Goal: Information Seeking & Learning: Learn about a topic

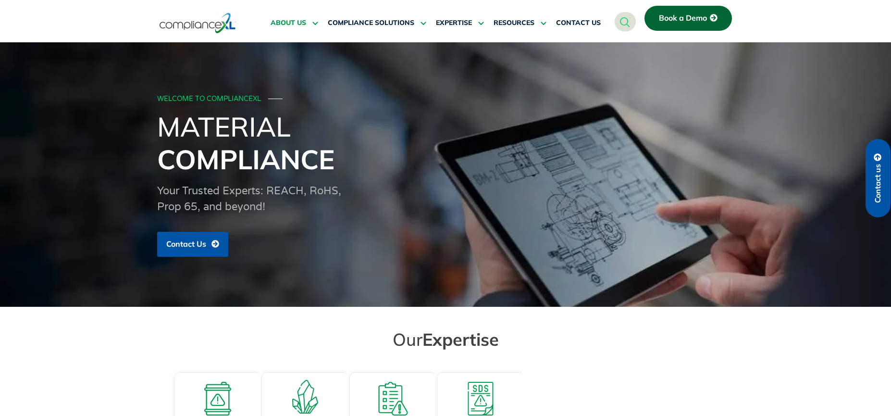
click at [290, 13] on link "ABOUT US" at bounding box center [295, 23] width 48 height 23
click at [285, 28] on link "ABOUT US" at bounding box center [295, 23] width 48 height 23
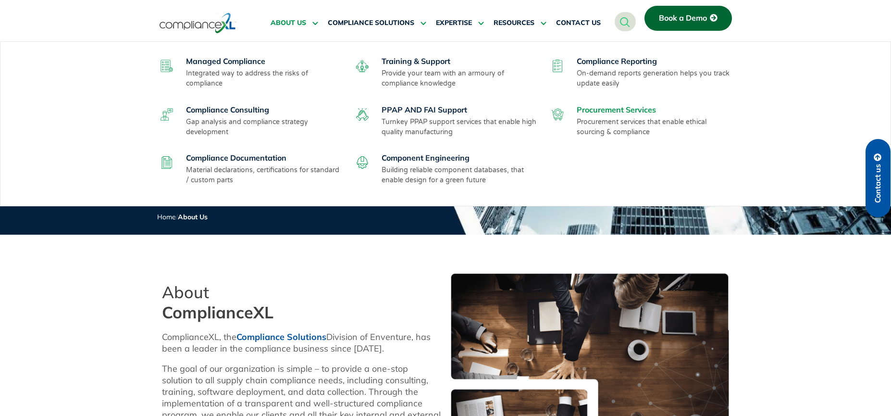
click at [589, 111] on link "Procurement Services" at bounding box center [616, 110] width 79 height 10
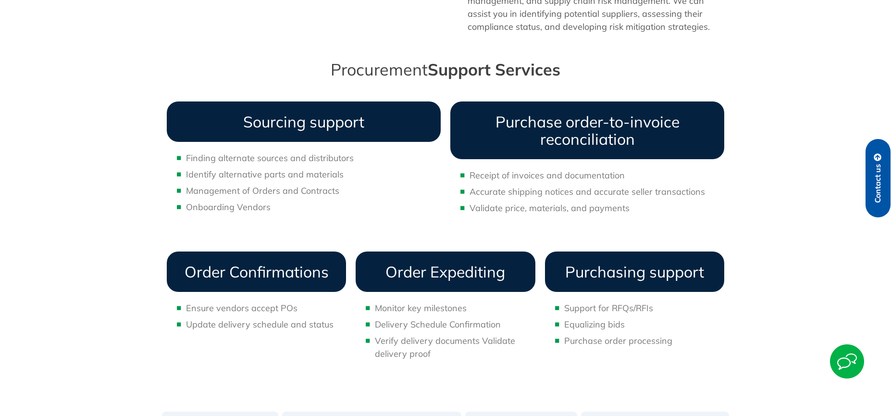
scroll to position [865, 0]
